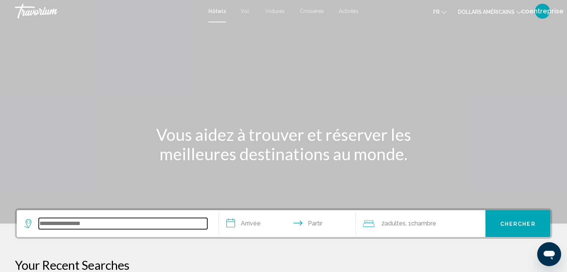
click at [58, 223] on input "Widget de recherche" at bounding box center [123, 223] width 168 height 11
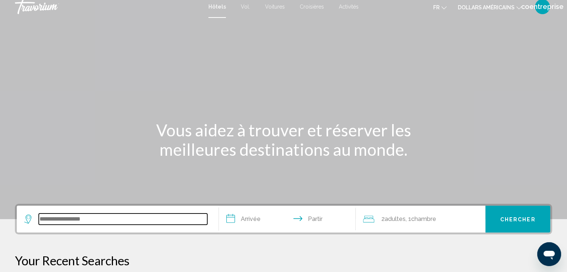
click at [58, 223] on input "Widget de recherche" at bounding box center [123, 218] width 168 height 11
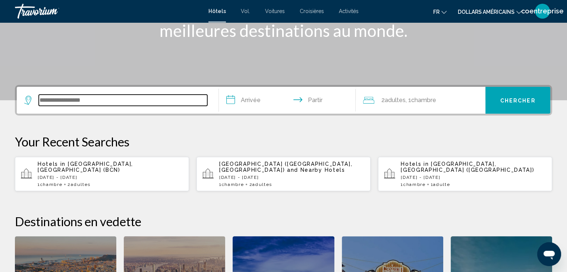
scroll to position [184, 0]
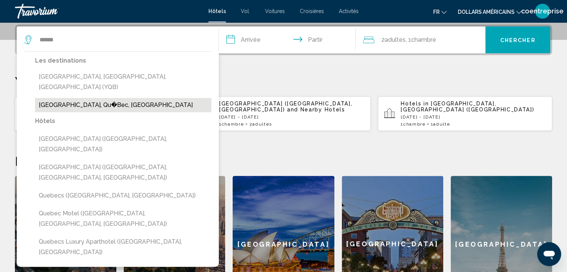
click at [92, 98] on button "[GEOGRAPHIC_DATA], Qu�Bec, [GEOGRAPHIC_DATA]" at bounding box center [123, 105] width 176 height 14
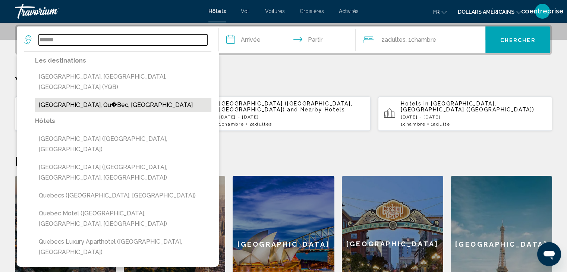
type input "**********"
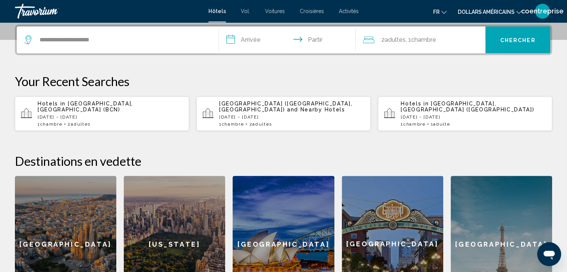
click at [259, 32] on input "**********" at bounding box center [289, 40] width 140 height 29
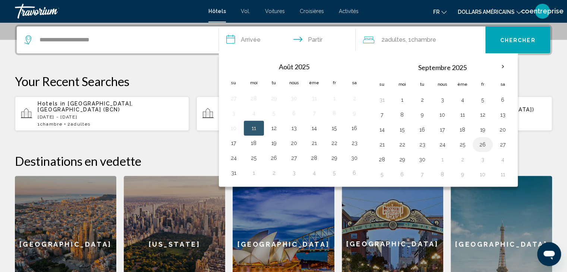
click at [480, 145] on button "26" at bounding box center [482, 144] width 12 height 10
click at [377, 158] on button "28" at bounding box center [382, 159] width 12 height 10
type input "**********"
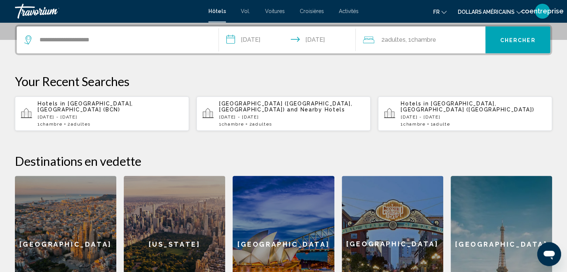
click at [514, 37] on font "Chercher" at bounding box center [517, 40] width 35 height 6
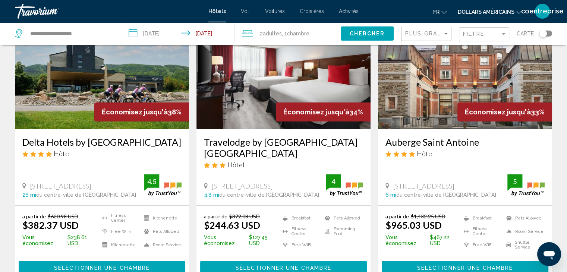
scroll to position [74, 0]
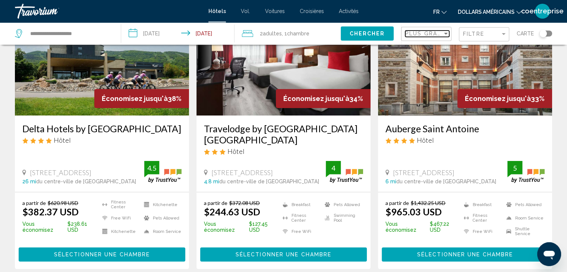
click at [441, 33] on span "Plus grandes économies" at bounding box center [449, 34] width 89 height 6
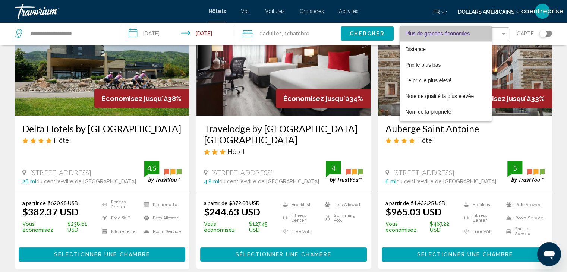
click at [441, 33] on font "Plus de grandes économies" at bounding box center [437, 34] width 64 height 6
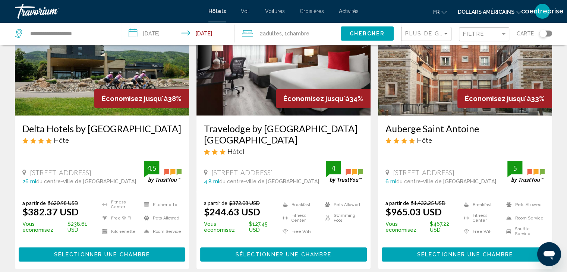
click at [481, 13] on font "dollars américains" at bounding box center [485, 12] width 57 height 6
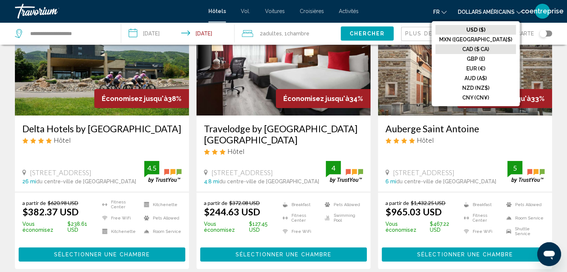
click at [489, 50] on font "CAD ($ CA)" at bounding box center [475, 49] width 27 height 6
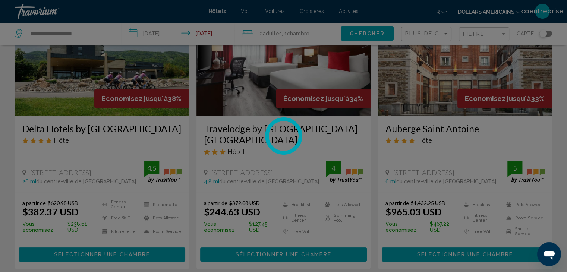
scroll to position [0, 0]
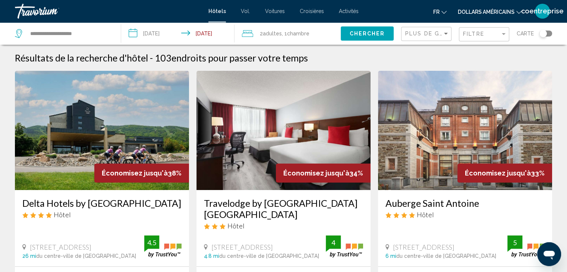
click at [542, 34] on div "Toggle map" at bounding box center [542, 33] width 7 height 7
click at [542, 34] on div "Toggle map" at bounding box center [545, 34] width 13 height 6
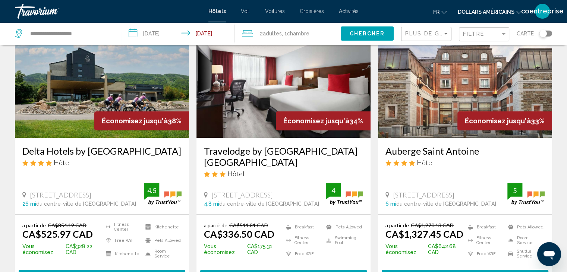
click at [541, 35] on div "Toggle map" at bounding box center [542, 33] width 7 height 7
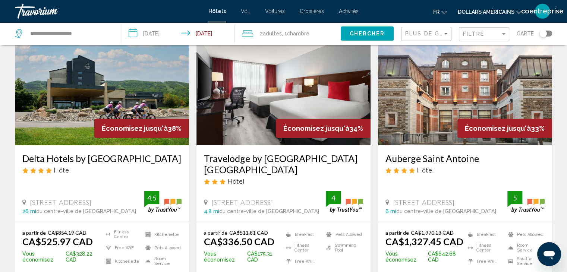
click at [541, 35] on div "Toggle map" at bounding box center [545, 34] width 13 height 6
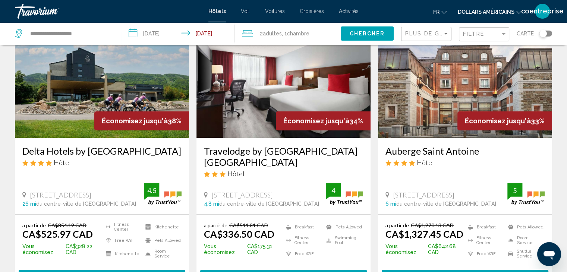
click at [541, 35] on div "Toggle map" at bounding box center [542, 33] width 7 height 7
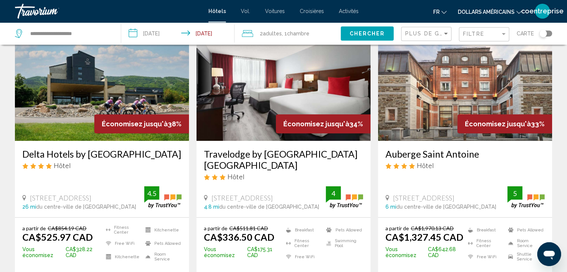
click at [541, 35] on div "Toggle map" at bounding box center [545, 34] width 13 height 6
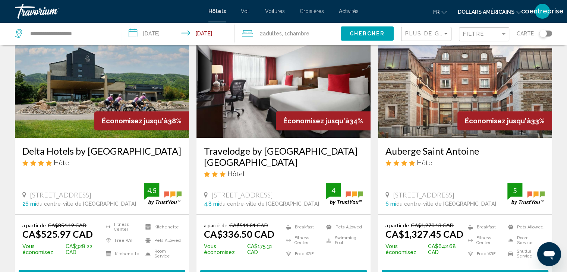
click at [538, 33] on button "Toggle map" at bounding box center [542, 33] width 18 height 7
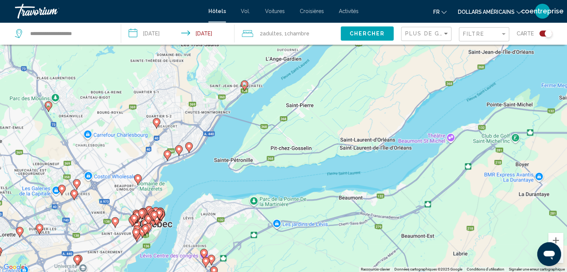
drag, startPoint x: 292, startPoint y: 82, endPoint x: 377, endPoint y: 140, distance: 102.6
click at [331, 151] on div "Pour activer le glissement du marqueur avec le clavier, appuyez sur Alt+Entrée.…" at bounding box center [283, 136] width 567 height 272
click at [373, 142] on div "Pour activer le glissement du marqueur avec le clavier, appuyez sur Alt+Entrée.…" at bounding box center [283, 136] width 567 height 272
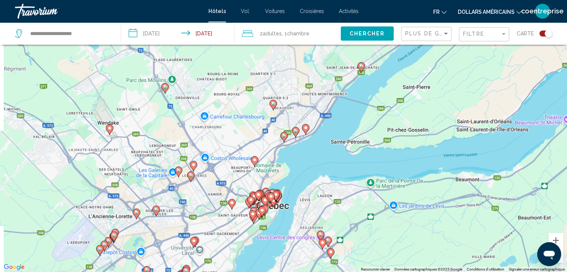
click at [405, 132] on div "Pour activer le glissement du marqueur avec le clavier, appuyez sur Alt+Entrée.…" at bounding box center [283, 136] width 567 height 272
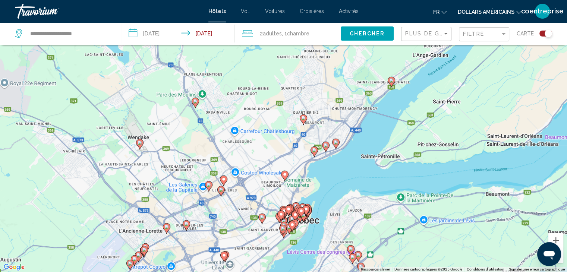
click at [425, 155] on div "Pour activer le glissement du marqueur avec le clavier, appuyez sur Alt+Entrée.…" at bounding box center [283, 136] width 567 height 272
click at [426, 175] on div "Pour activer le glissement du marqueur avec le clavier, appuyez sur Alt+Entrée.…" at bounding box center [283, 136] width 567 height 272
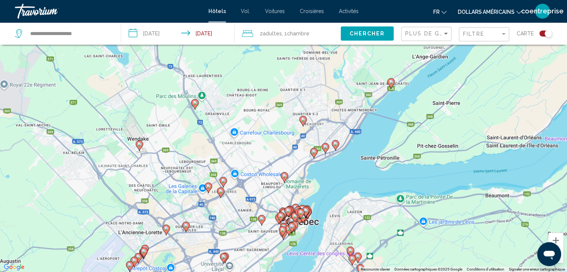
drag, startPoint x: 426, startPoint y: 177, endPoint x: 422, endPoint y: 187, distance: 11.0
click at [424, 181] on div "Pour activer le glissement du marqueur avec le clavier, appuyez sur Alt+Entrée.…" at bounding box center [283, 136] width 567 height 272
click at [423, 185] on div "Pour activer le glissement du marqueur avec le clavier, appuyez sur Alt+Entrée.…" at bounding box center [283, 136] width 567 height 272
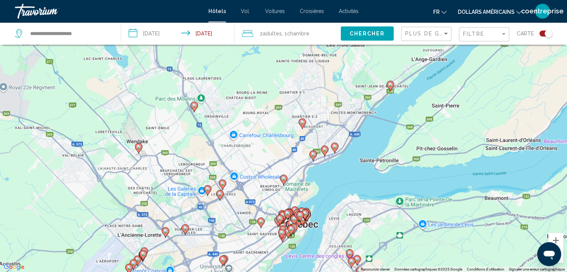
drag, startPoint x: 415, startPoint y: 190, endPoint x: 402, endPoint y: 190, distance: 13.0
click at [402, 190] on div "Pour activer le glissement du marqueur avec le clavier, appuyez sur Alt+Entrée.…" at bounding box center [283, 136] width 567 height 272
click at [381, 195] on div "Pour activer le glissement du marqueur avec le clavier, appuyez sur Alt+Entrée.…" at bounding box center [283, 136] width 567 height 272
click at [375, 195] on div "Pour activer le glissement du marqueur avec le clavier, appuyez sur Alt+Entrée.…" at bounding box center [283, 136] width 567 height 272
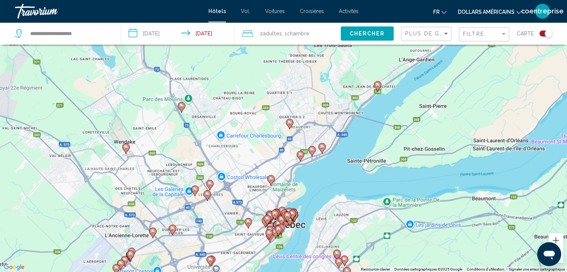
click at [377, 85] on image "Contenu principal" at bounding box center [377, 85] width 4 height 4
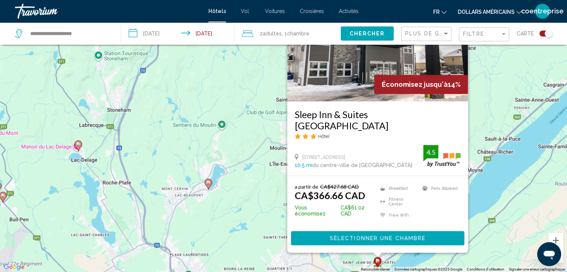
click at [370, 236] on span "Sélectionner une chambre" at bounding box center [377, 238] width 96 height 6
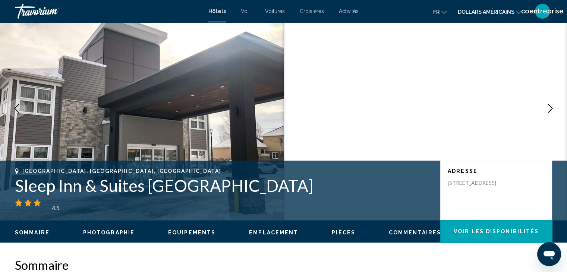
scroll to position [37, 0]
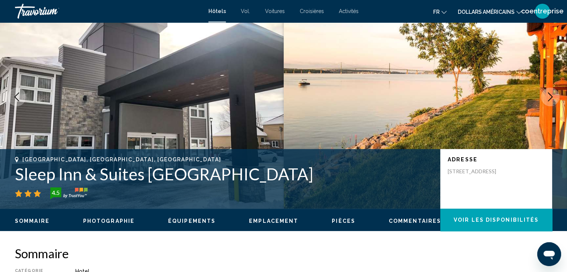
click at [12, 174] on div "[GEOGRAPHIC_DATA], [GEOGRAPHIC_DATA], [GEOGRAPHIC_DATA] Sleep Inn & Suites [GEO…" at bounding box center [283, 178] width 567 height 45
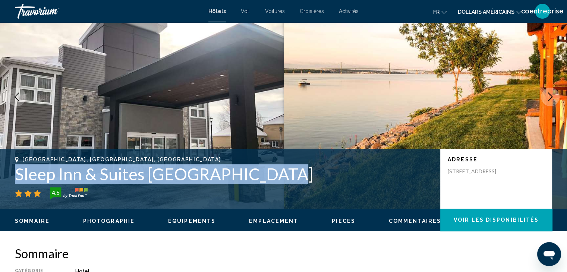
drag, startPoint x: 13, startPoint y: 174, endPoint x: 271, endPoint y: 182, distance: 257.5
click at [271, 182] on div "[GEOGRAPHIC_DATA], [GEOGRAPHIC_DATA], [GEOGRAPHIC_DATA] Sleep Inn & Suites [GEO…" at bounding box center [283, 178] width 567 height 45
copy h1 "Sleep Inn & Suites [GEOGRAPHIC_DATA]"
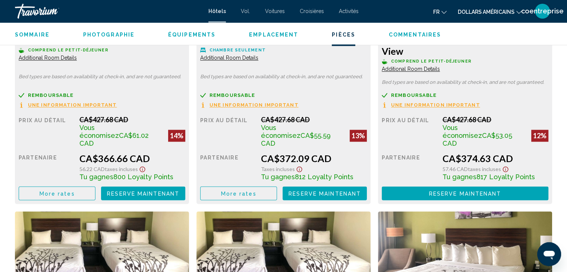
scroll to position [1155, 0]
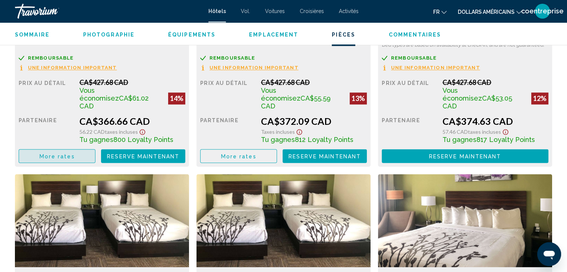
click at [48, 153] on span "More rates" at bounding box center [56, 156] width 35 height 6
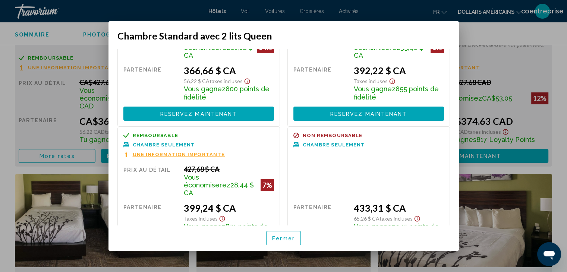
scroll to position [74, 0]
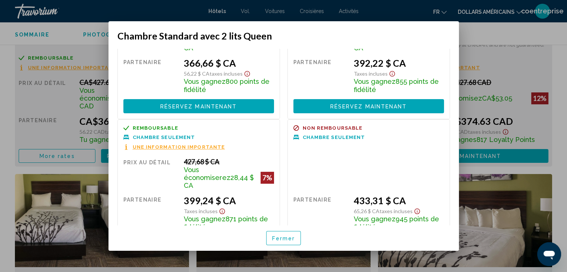
click at [283, 240] on font "Fermer" at bounding box center [283, 238] width 23 height 6
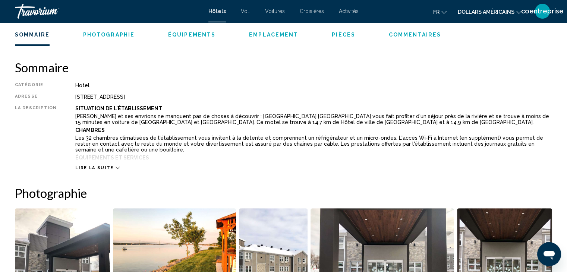
scroll to position [261, 0]
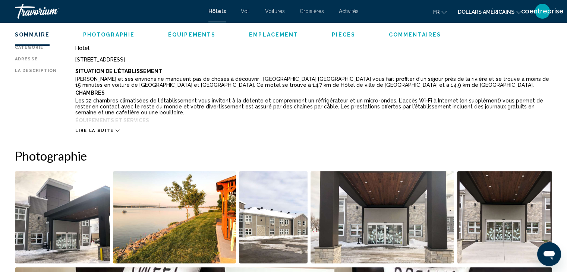
click at [104, 131] on span "Lire la suite" at bounding box center [94, 130] width 38 height 5
click at [104, 131] on p "La détente avant tout ! Profitez des nombreuses options de loisirs disponibles …" at bounding box center [313, 134] width 476 height 18
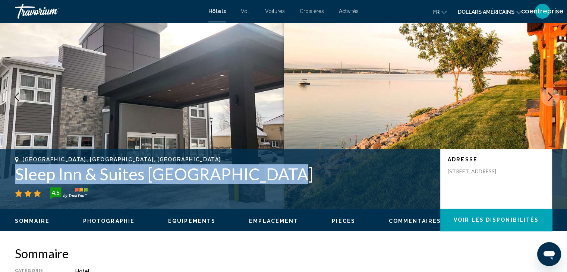
scroll to position [0, 0]
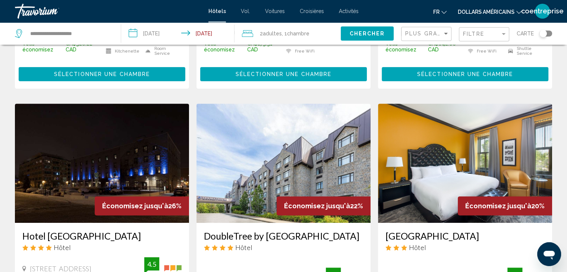
scroll to position [112, 0]
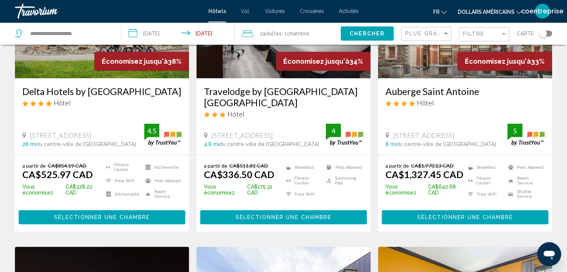
click at [542, 38] on div "Carte" at bounding box center [533, 33] width 35 height 22
click at [542, 33] on div "Toggle map" at bounding box center [542, 33] width 7 height 7
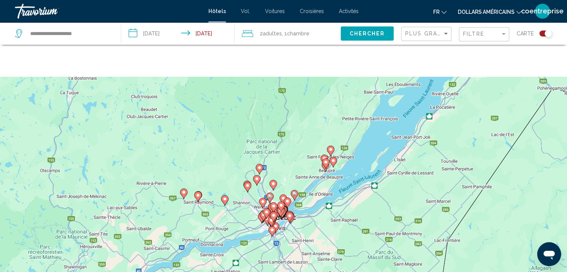
drag, startPoint x: 343, startPoint y: 91, endPoint x: 314, endPoint y: 180, distance: 93.9
click at [314, 180] on div "Pour activer le glissement du marqueur avec le clavier, appuyez sur Alt+Entrée.…" at bounding box center [283, 136] width 567 height 272
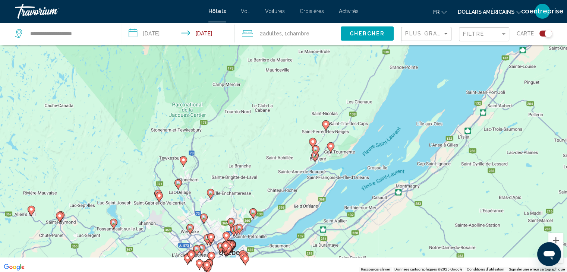
drag, startPoint x: 302, startPoint y: 226, endPoint x: 371, endPoint y: 132, distance: 116.9
click at [371, 132] on div "Pour activer le glissement du marqueur avec le clavier, appuyez sur Alt+Entrée.…" at bounding box center [283, 136] width 567 height 272
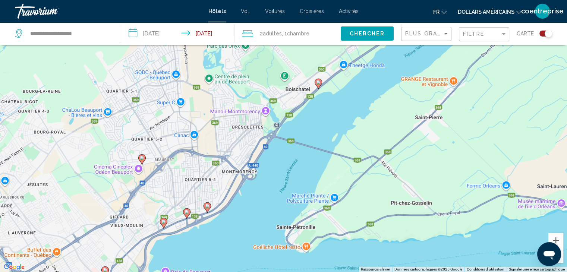
drag, startPoint x: 260, startPoint y: 157, endPoint x: 309, endPoint y: 113, distance: 65.7
click at [298, 120] on div "Pour activer le glissement du marqueur avec le clavier, appuyez sur Alt+Entrée.…" at bounding box center [283, 136] width 567 height 272
click at [309, 113] on div "Pour activer le glissement du marqueur avec le clavier, appuyez sur Alt+Entrée.…" at bounding box center [283, 136] width 567 height 272
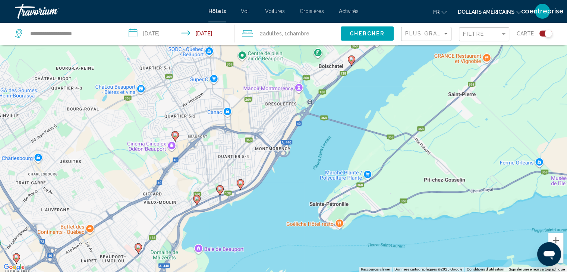
click at [239, 186] on icon "Contenu principal" at bounding box center [240, 185] width 7 height 10
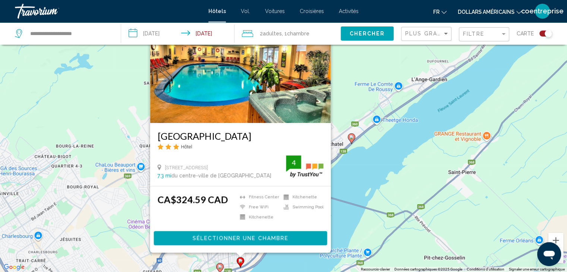
click at [373, 170] on div "Pour activer le glissement du marqueur avec le clavier, appuyez sur Alt+Entrée.…" at bounding box center [283, 136] width 567 height 272
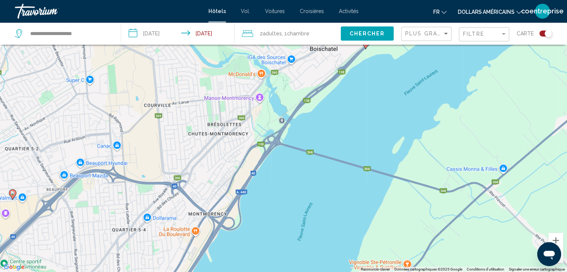
drag, startPoint x: 291, startPoint y: 190, endPoint x: 365, endPoint y: 75, distance: 136.8
click at [365, 75] on div "Pour activer le glissement du marqueur avec le clavier, appuyez sur Alt+Entrée.…" at bounding box center [283, 136] width 567 height 272
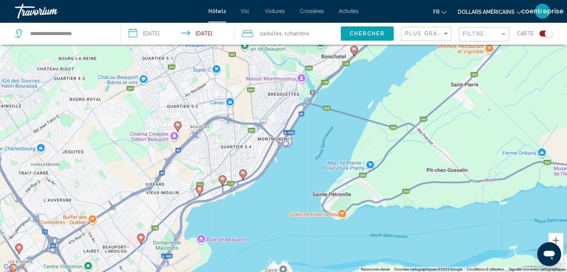
click at [224, 178] on image "Contenu principal" at bounding box center [222, 179] width 4 height 4
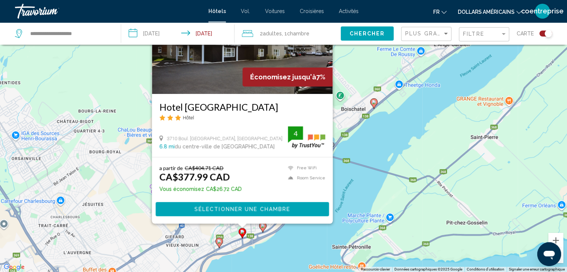
drag, startPoint x: 327, startPoint y: 219, endPoint x: 351, endPoint y: 186, distance: 40.5
click at [351, 186] on div "Pour activer le glissement du marqueur avec le clavier, appuyez sur Alt+Entrée.…" at bounding box center [283, 136] width 567 height 272
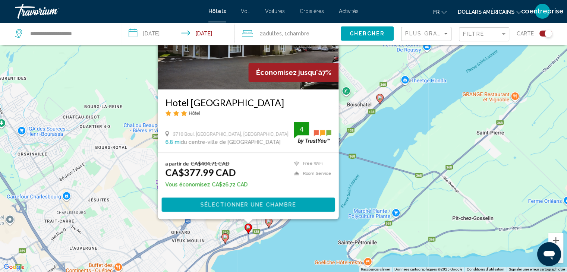
click at [351, 186] on div "Pour activer le glissement du marqueur avec le clavier, appuyez sur Alt+Entrée.…" at bounding box center [283, 136] width 567 height 272
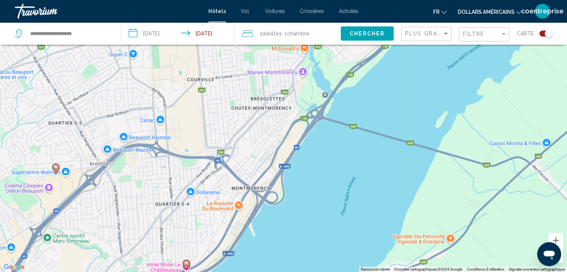
click at [239, 209] on div "Pour activer le glissement du marqueur avec le clavier, appuyez sur Alt+Entrée.…" at bounding box center [283, 136] width 567 height 272
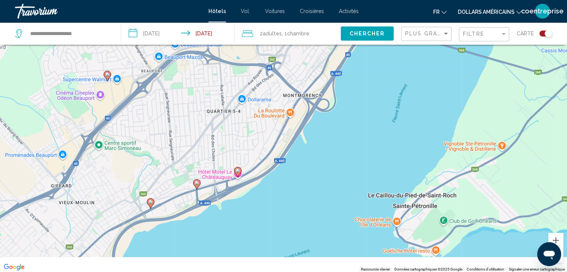
drag, startPoint x: 262, startPoint y: 137, endPoint x: 292, endPoint y: 104, distance: 43.8
click at [291, 105] on div "Pour activer le glissement du marqueur avec le clavier, appuyez sur Alt+Entrée.…" at bounding box center [283, 136] width 567 height 272
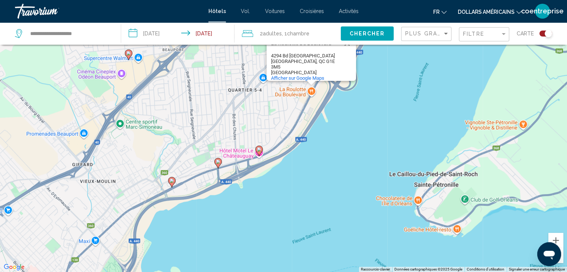
click at [216, 161] on image "Contenu principal" at bounding box center [218, 161] width 4 height 4
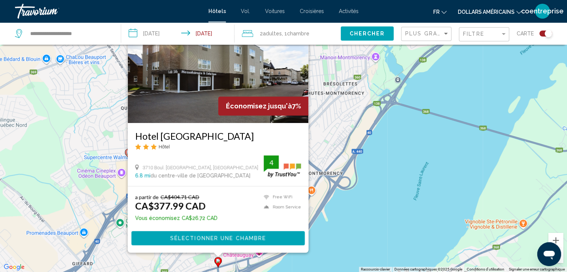
click at [227, 240] on span "Sélectionner une chambre" at bounding box center [218, 238] width 96 height 6
click at [0, 0] on div at bounding box center [0, 0] width 0 height 0
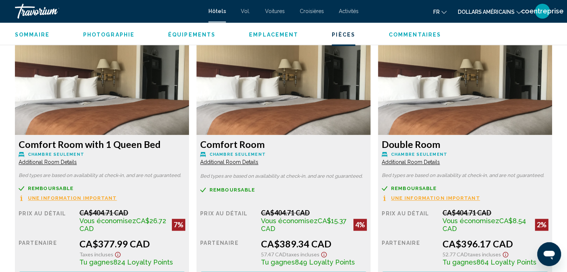
scroll to position [968, 0]
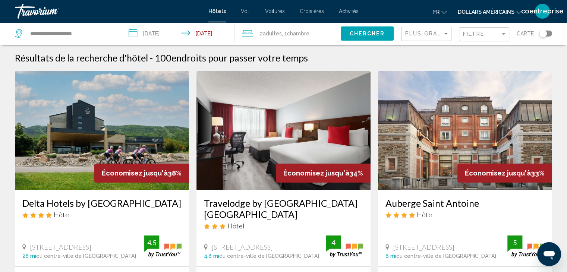
click at [542, 33] on div "Toggle map" at bounding box center [542, 33] width 7 height 7
click at [542, 33] on div "Toggle map" at bounding box center [545, 34] width 13 height 6
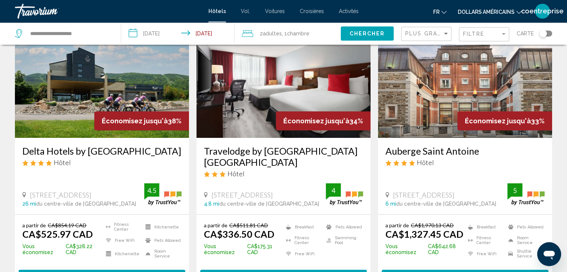
click at [545, 34] on div "Toggle map" at bounding box center [542, 33] width 7 height 7
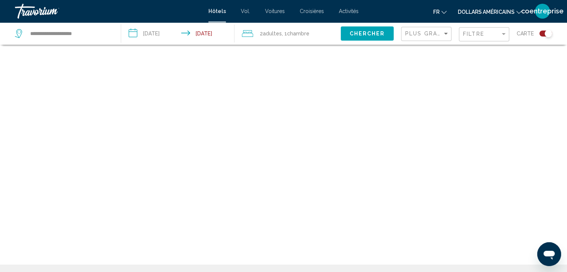
scroll to position [45, 0]
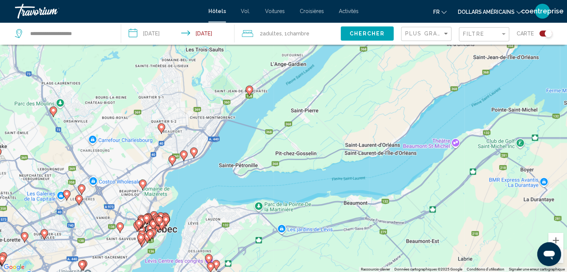
click at [172, 163] on icon "Contenu principal" at bounding box center [171, 161] width 7 height 10
click at [172, 164] on icon "Contenu principal" at bounding box center [171, 161] width 7 height 10
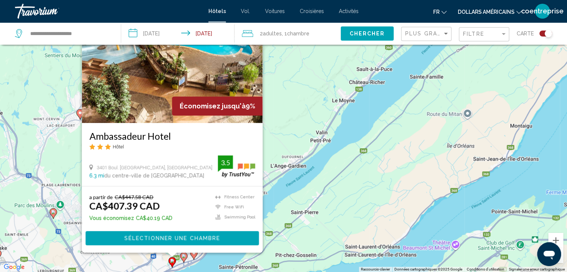
click at [346, 137] on div "Pour activer le glissement du marqueur avec le clavier, appuyez sur Alt+Entrée.…" at bounding box center [283, 136] width 567 height 272
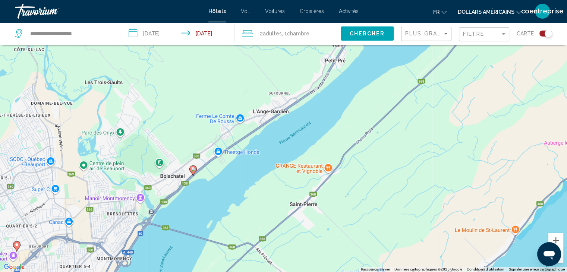
drag, startPoint x: 301, startPoint y: 122, endPoint x: 349, endPoint y: 69, distance: 71.5
click at [342, 73] on div "Pour activer le glissement du marqueur avec le clavier, appuyez sur Alt+Entrée.…" at bounding box center [283, 136] width 567 height 272
click at [348, 70] on div "Pour activer le glissement du marqueur avec le clavier, appuyez sur Alt+Entrée.…" at bounding box center [283, 136] width 567 height 272
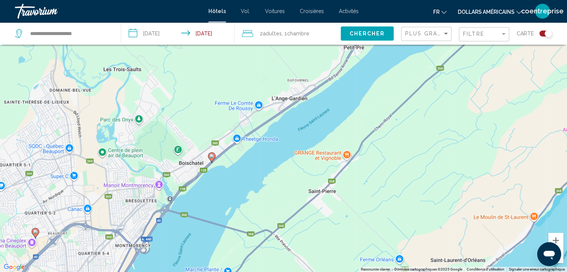
drag, startPoint x: 235, startPoint y: 146, endPoint x: 294, endPoint y: 80, distance: 88.9
click at [292, 82] on div "Pour activer le glissement du marqueur avec le clavier, appuyez sur Alt+Entrée.…" at bounding box center [283, 136] width 567 height 272
click at [298, 78] on div "Pour activer le glissement du marqueur avec le clavier, appuyez sur Alt+Entrée.…" at bounding box center [283, 136] width 567 height 272
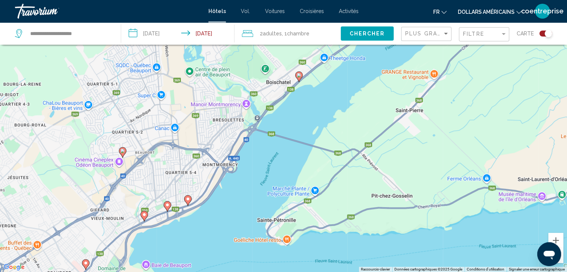
drag, startPoint x: 207, startPoint y: 156, endPoint x: 271, endPoint y: 103, distance: 82.8
click at [248, 129] on div "Pour activer le glissement du marqueur avec le clavier, appuyez sur Alt+Entrée.…" at bounding box center [283, 136] width 567 height 272
drag, startPoint x: 271, startPoint y: 103, endPoint x: 282, endPoint y: 98, distance: 11.5
click at [281, 97] on div "Pour activer le glissement du marqueur avec le clavier, appuyez sur Alt+Entrée.…" at bounding box center [283, 136] width 567 height 272
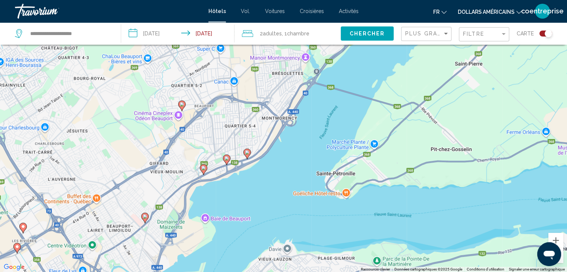
click at [182, 106] on image "Contenu principal" at bounding box center [182, 104] width 4 height 4
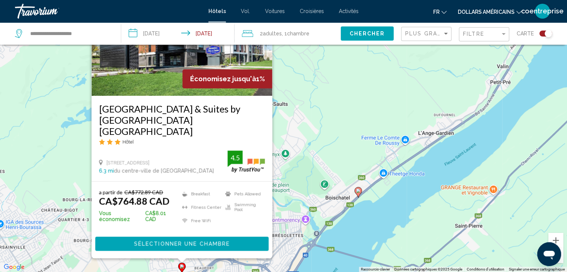
click at [415, 209] on div "Pour activer le glissement du marqueur avec le clavier, appuyez sur Alt+Entrée.…" at bounding box center [283, 136] width 567 height 272
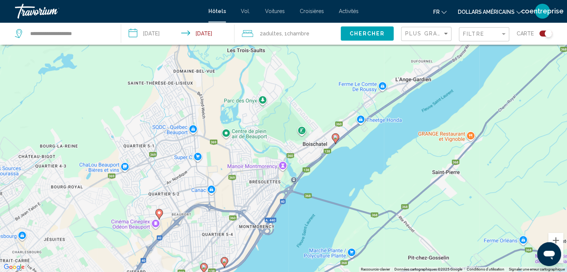
drag, startPoint x: 383, startPoint y: 207, endPoint x: 335, endPoint y: 127, distance: 93.4
click at [349, 137] on div "Pour activer le glissement du marqueur avec le clavier, appuyez sur Alt+Entrée.…" at bounding box center [283, 136] width 567 height 272
drag, startPoint x: 335, startPoint y: 127, endPoint x: 331, endPoint y: 125, distance: 5.0
click at [333, 126] on div "Pour activer le glissement du marqueur avec le clavier, appuyez sur Alt+Entrée.…" at bounding box center [283, 136] width 567 height 272
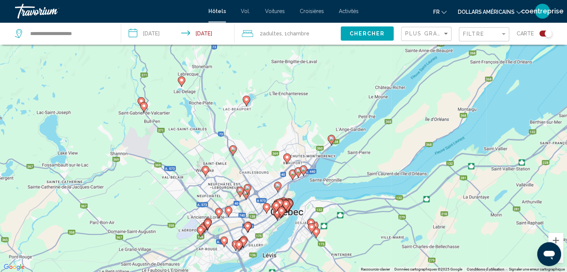
click at [436, 132] on div "Pour activer le glissement du marqueur avec le clavier, appuyez sur Alt+Entrée.…" at bounding box center [283, 136] width 567 height 272
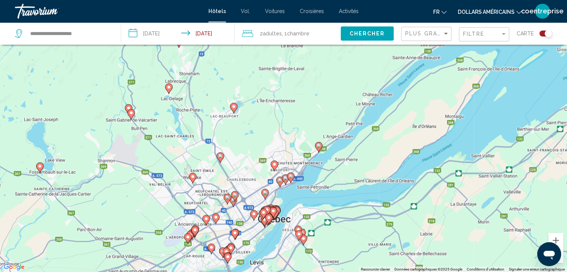
drag, startPoint x: 433, startPoint y: 132, endPoint x: 401, endPoint y: 155, distance: 39.7
click at [401, 155] on div "Pour activer le glissement du marqueur avec le clavier, appuyez sur Alt+Entrée.…" at bounding box center [283, 136] width 567 height 272
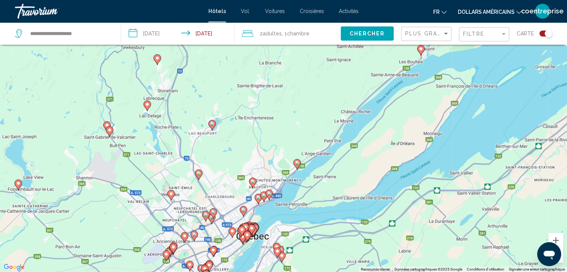
drag, startPoint x: 237, startPoint y: 191, endPoint x: 242, endPoint y: 174, distance: 17.7
click at [238, 188] on div "Pour activer le glissement du marqueur avec le clavier, appuyez sur Alt+Entrée.…" at bounding box center [283, 136] width 567 height 272
drag, startPoint x: 242, startPoint y: 174, endPoint x: 246, endPoint y: 142, distance: 31.9
click at [246, 142] on div "Pour activer le glissement du marqueur avec le clavier, appuyez sur Alt+Entrée.…" at bounding box center [283, 136] width 567 height 272
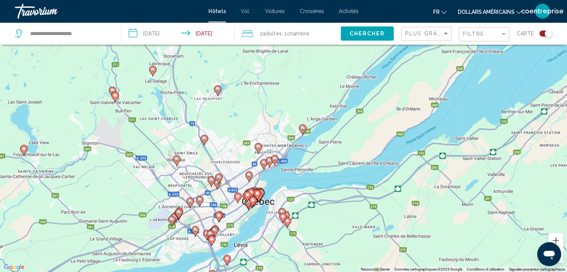
click at [246, 142] on div "Pour activer le glissement du marqueur avec le clavier, appuyez sur Alt+Entrée.…" at bounding box center [283, 136] width 567 height 272
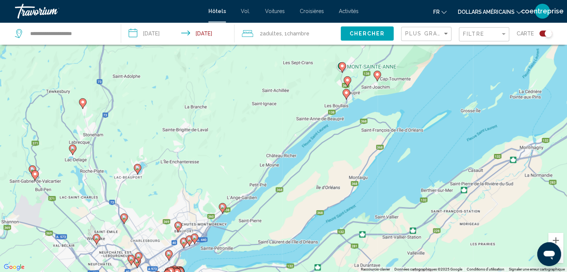
drag, startPoint x: 446, startPoint y: 80, endPoint x: 361, endPoint y: 171, distance: 124.1
click at [361, 171] on div "Pour activer le glissement du marqueur avec le clavier, appuyez sur Alt+Entrée.…" at bounding box center [283, 136] width 567 height 272
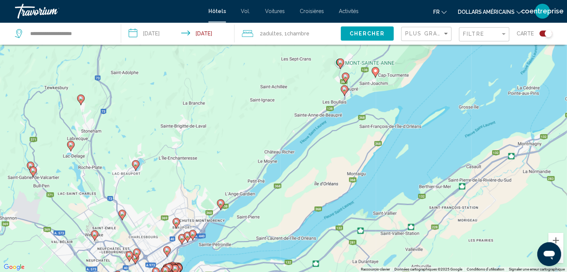
click at [342, 89] on image "Contenu principal" at bounding box center [344, 89] width 4 height 4
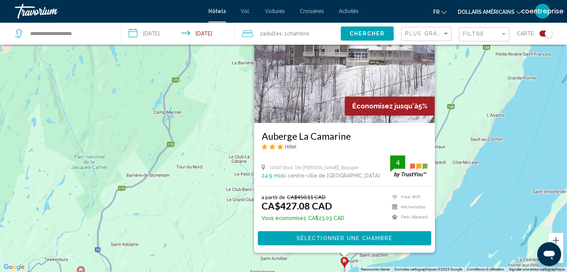
click at [490, 200] on div "Pour activer le glissement du marqueur avec le clavier, appuyez sur Alt+Entrée.…" at bounding box center [283, 136] width 567 height 272
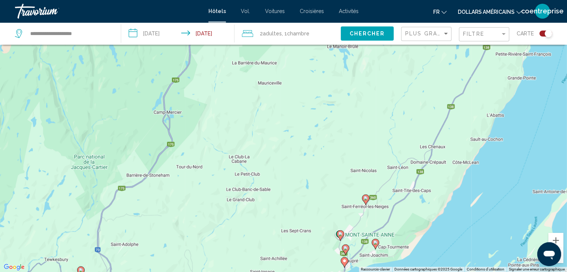
click at [344, 248] on image "Contenu principal" at bounding box center [345, 248] width 4 height 4
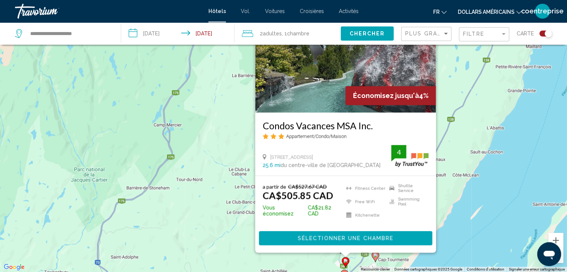
click at [470, 202] on div "Pour activer le glissement du marqueur avec le clavier, appuyez sur Alt+Entrée.…" at bounding box center [283, 136] width 567 height 272
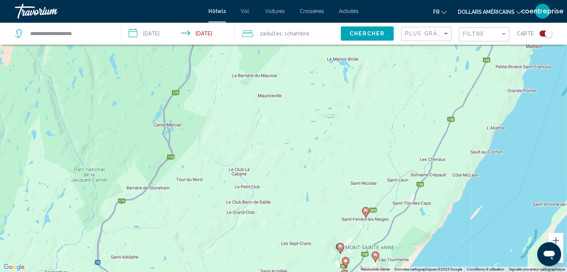
click at [375, 258] on icon "Contenu principal" at bounding box center [374, 257] width 7 height 10
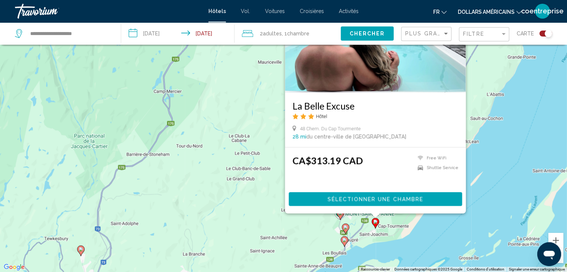
drag, startPoint x: 495, startPoint y: 210, endPoint x: 486, endPoint y: 169, distance: 42.7
click at [491, 168] on div "Pour activer le glissement du marqueur avec le clavier, appuyez sur Alt+Entrée.…" at bounding box center [283, 136] width 567 height 272
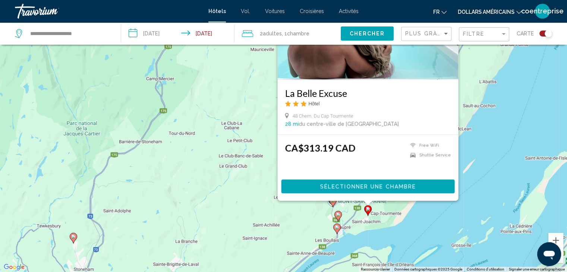
click at [377, 181] on button "Sélectionner une chambre" at bounding box center [367, 187] width 173 height 14
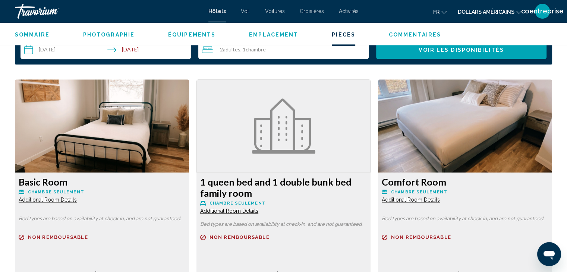
scroll to position [945, 0]
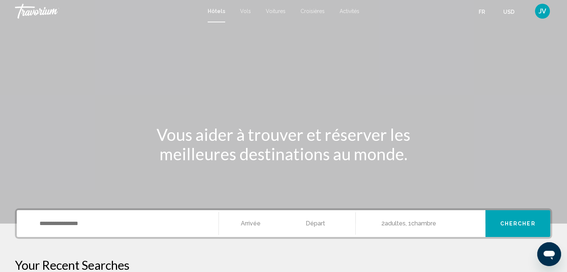
click at [63, 215] on div "Search widget" at bounding box center [117, 223] width 187 height 27
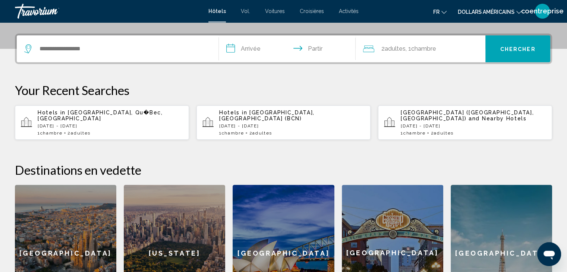
scroll to position [184, 0]
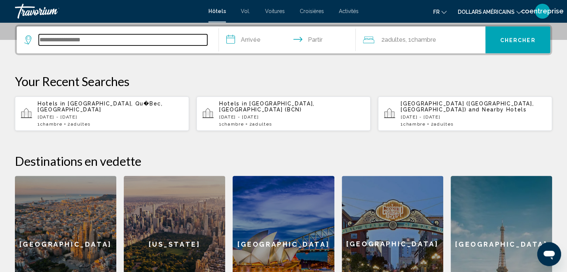
click at [69, 38] on input "Widget de recherche" at bounding box center [123, 39] width 168 height 11
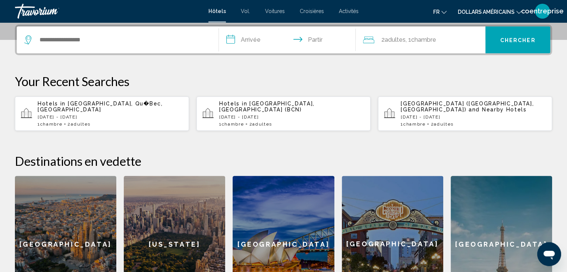
click at [259, 42] on input "**********" at bounding box center [289, 40] width 140 height 29
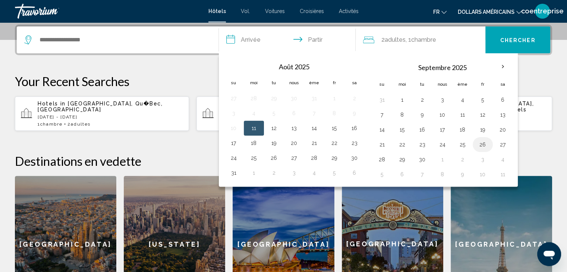
click at [482, 142] on button "26" at bounding box center [482, 144] width 12 height 10
click at [381, 161] on button "28" at bounding box center [382, 159] width 12 height 10
type input "**********"
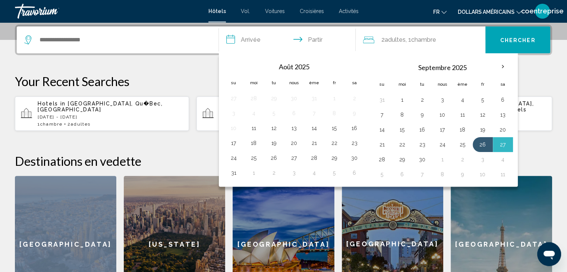
click at [381, 161] on h2 "Destinations en vedette" at bounding box center [283, 160] width 537 height 15
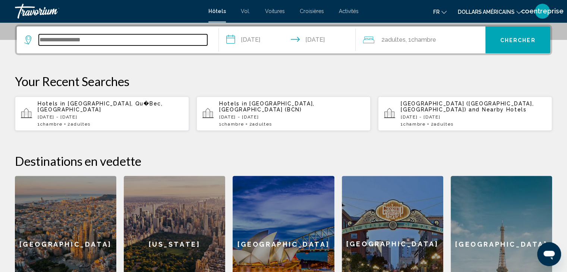
click at [75, 42] on input "Widget de recherche" at bounding box center [123, 39] width 168 height 11
type input "*"
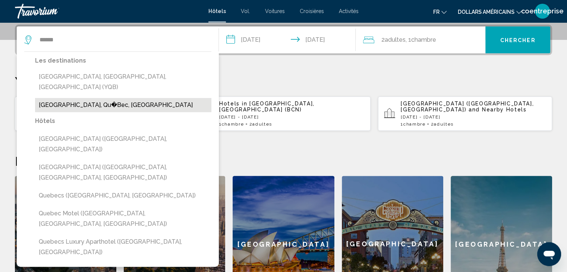
click at [61, 98] on button "[GEOGRAPHIC_DATA], Qu�Bec, [GEOGRAPHIC_DATA]" at bounding box center [123, 105] width 176 height 14
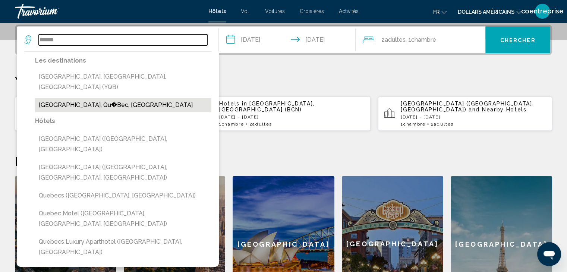
type input "**********"
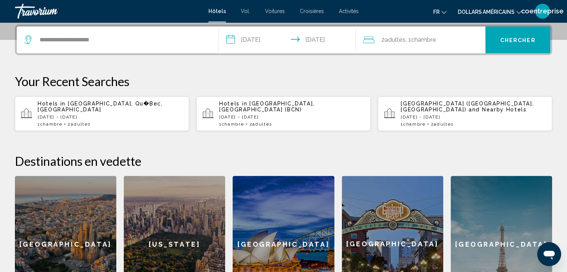
click at [501, 42] on font "Chercher" at bounding box center [517, 40] width 35 height 6
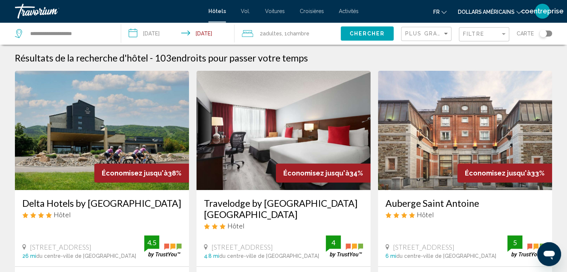
click at [482, 9] on font "dollars américains" at bounding box center [485, 12] width 57 height 6
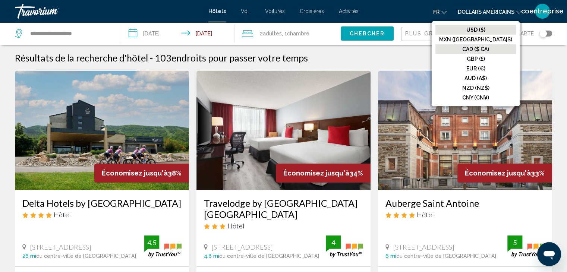
click at [489, 47] on font "CAD ($ CA)" at bounding box center [475, 49] width 27 height 6
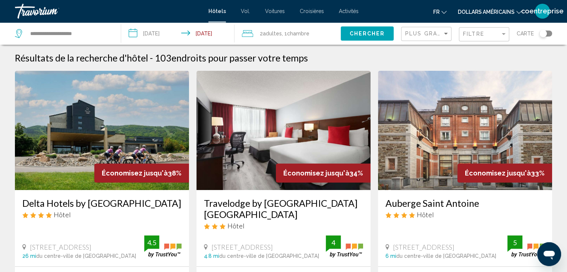
click at [495, 9] on font "dollars américains" at bounding box center [485, 12] width 57 height 6
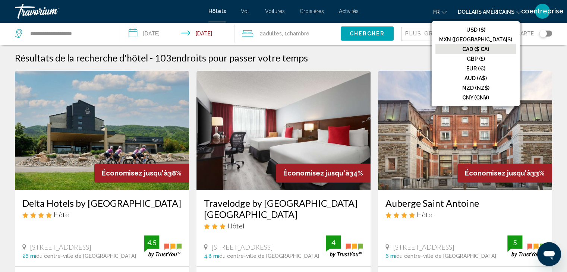
click at [486, 48] on font "CAD ($ CA)" at bounding box center [475, 49] width 27 height 6
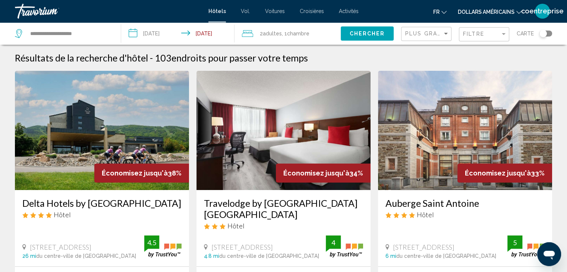
click at [548, 35] on div "Toggle map" at bounding box center [545, 34] width 13 height 6
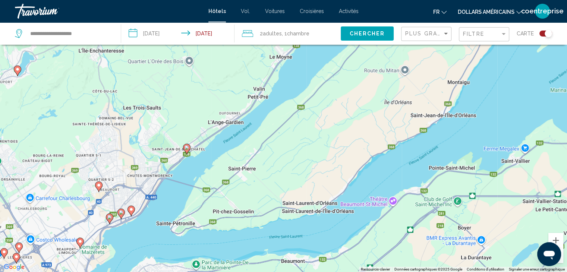
drag, startPoint x: 280, startPoint y: 111, endPoint x: 356, endPoint y: 29, distance: 112.0
click at [356, 29] on div "**********" at bounding box center [283, 158] width 567 height 317
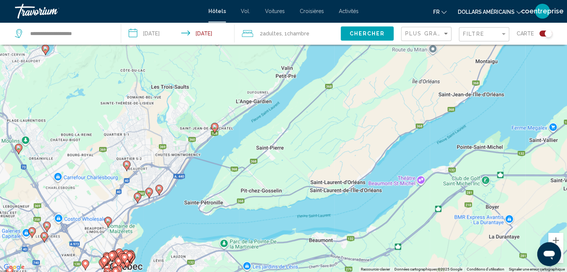
click at [215, 130] on icon "Contenu principal" at bounding box center [214, 128] width 7 height 10
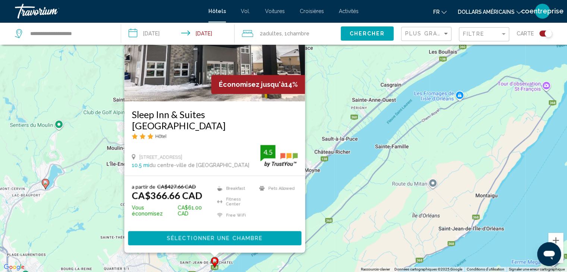
click at [206, 239] on span "Sélectionner une chambre" at bounding box center [215, 238] width 96 height 6
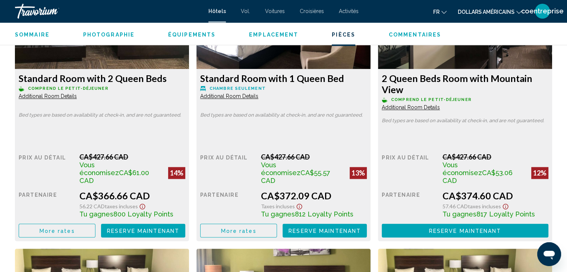
scroll to position [1080, 0]
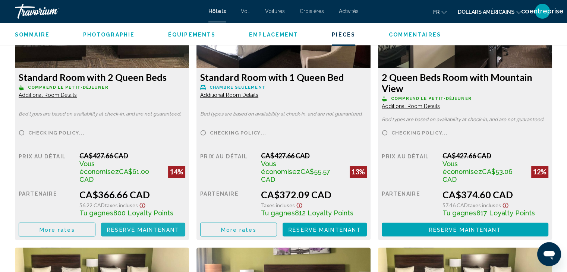
click at [129, 226] on span "Reserve maintenant" at bounding box center [143, 229] width 72 height 6
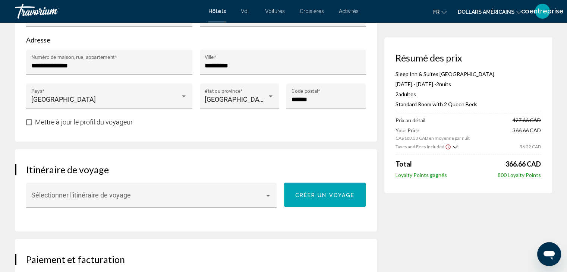
scroll to position [335, 0]
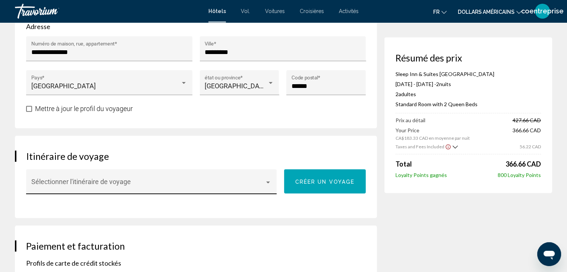
click at [151, 186] on span "Contenu principal" at bounding box center [148, 184] width 234 height 7
click at [151, 186] on span "Aucun" at bounding box center [151, 184] width 240 height 20
click at [269, 181] on div "Contenu principal" at bounding box center [268, 182] width 4 height 2
click at [263, 155] on div at bounding box center [283, 136] width 567 height 272
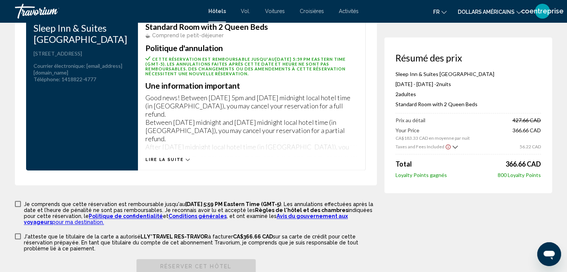
scroll to position [1006, 0]
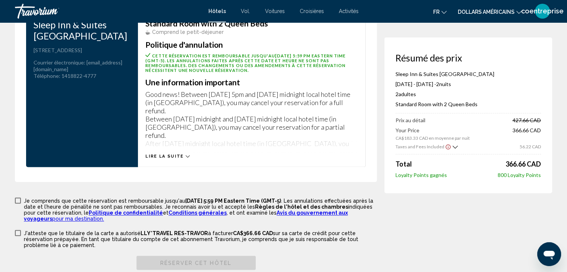
click at [156, 154] on span "Lire la suite" at bounding box center [164, 156] width 38 height 5
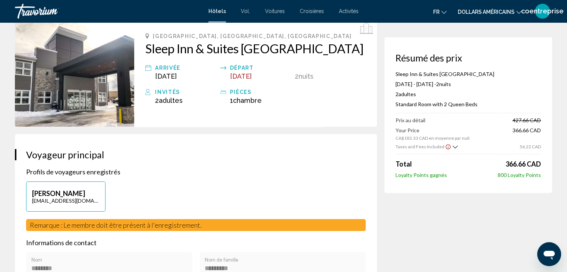
scroll to position [0, 0]
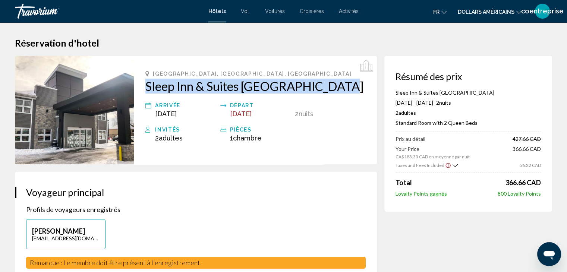
drag, startPoint x: 144, startPoint y: 84, endPoint x: 354, endPoint y: 85, distance: 210.1
click at [354, 85] on div "Quebec, QC, Canada Sleep Inn & Suites Quebec City East Arrivée Sep 26, 2025 Dép…" at bounding box center [255, 110] width 242 height 108
copy h2 "Sleep Inn & Suites [GEOGRAPHIC_DATA]"
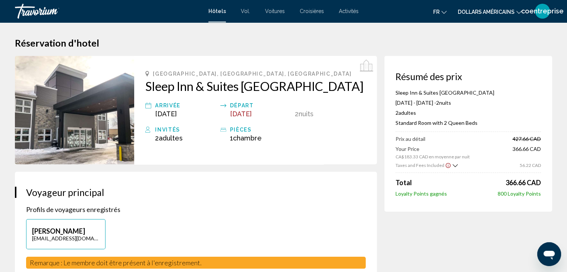
click at [454, 164] on icon "Show Taxes and Fees breakdown" at bounding box center [454, 165] width 5 height 6
